Goal: Information Seeking & Learning: Learn about a topic

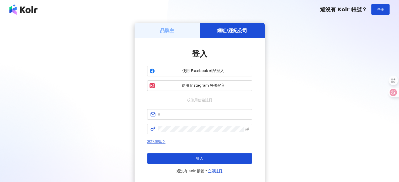
click at [165, 31] on h5 "品牌主" at bounding box center [167, 30] width 14 height 7
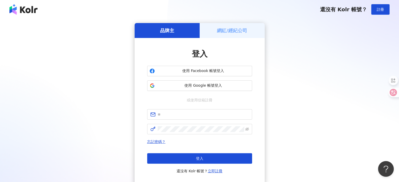
click at [237, 32] on h5 "網紅/經紀公司" at bounding box center [232, 30] width 30 height 7
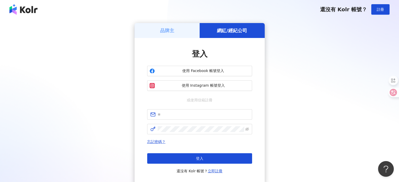
click at [168, 33] on h5 "品牌主" at bounding box center [167, 30] width 14 height 7
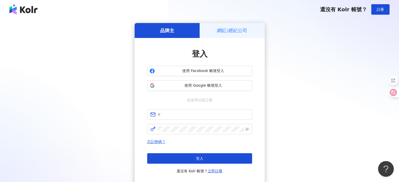
click at [237, 34] on div "網紅/經紀公司" at bounding box center [232, 30] width 65 height 15
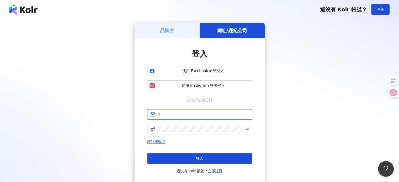
click at [182, 117] on input "text" at bounding box center [203, 115] width 91 height 6
type input "**********"
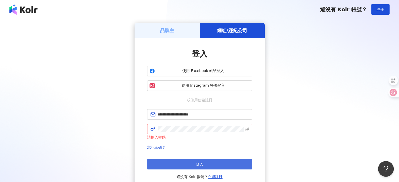
click at [189, 161] on button "登入" at bounding box center [199, 164] width 105 height 11
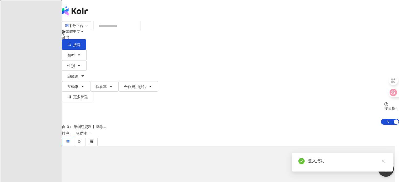
click at [125, 31] on input "search" at bounding box center [117, 26] width 43 height 10
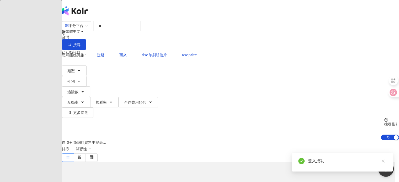
type input "*"
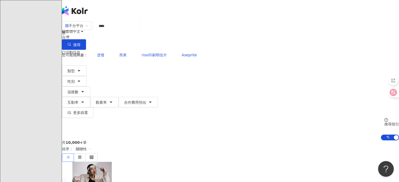
type input "***"
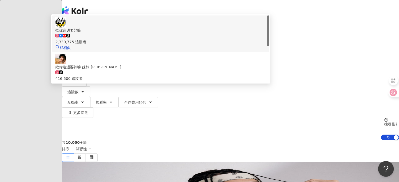
click at [165, 45] on div "2,330,775 追蹤者" at bounding box center [160, 42] width 211 height 6
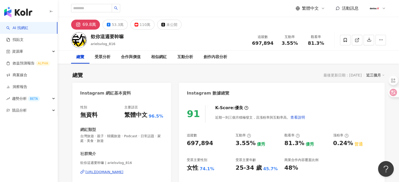
click at [382, 75] on icon at bounding box center [383, 75] width 3 height 3
click at [378, 76] on div "近三個月" at bounding box center [376, 75] width 18 height 7
click at [106, 55] on div "受眾分析" at bounding box center [103, 57] width 16 height 6
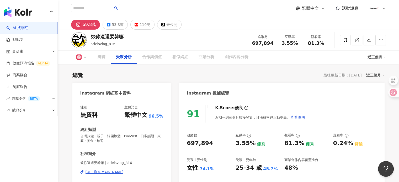
scroll to position [453, 0]
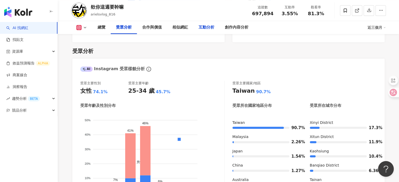
click at [208, 27] on div "互動分析" at bounding box center [207, 27] width 16 height 6
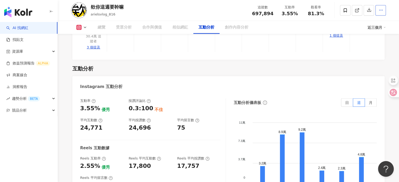
click at [380, 9] on icon "button" at bounding box center [381, 10] width 5 height 5
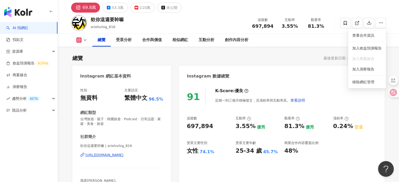
scroll to position [0, 0]
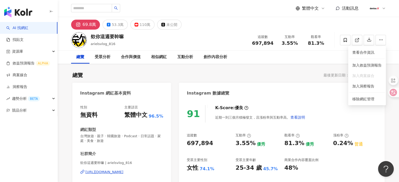
click at [304, 57] on div "總覽 受眾分析 合作與價值 相似網紅 互動分析 創作內容分析" at bounding box center [228, 57] width 315 height 13
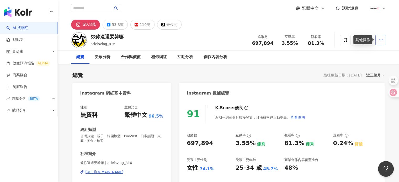
click at [380, 39] on icon "button" at bounding box center [381, 40] width 5 height 5
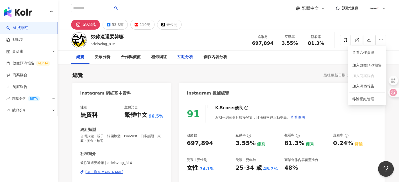
click at [186, 56] on div "互動分析" at bounding box center [185, 57] width 16 height 6
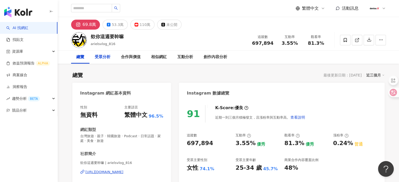
click at [103, 58] on div "受眾分析" at bounding box center [103, 57] width 16 height 6
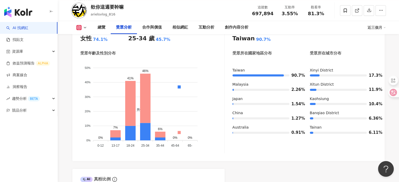
scroll to position [479, 0]
